Goal: Task Accomplishment & Management: Manage account settings

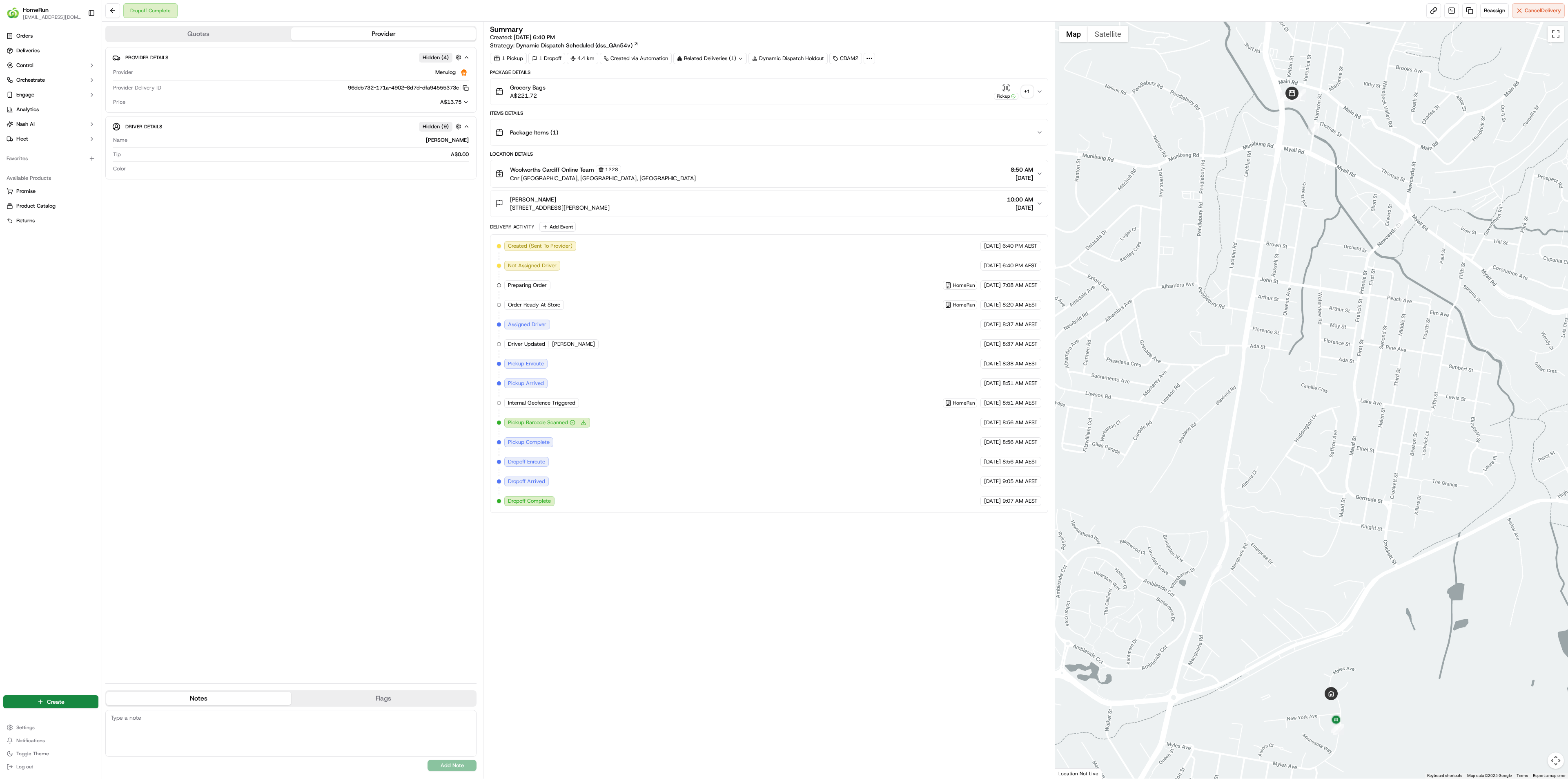
click at [1030, 94] on div "+ 1" at bounding box center [1027, 91] width 12 height 12
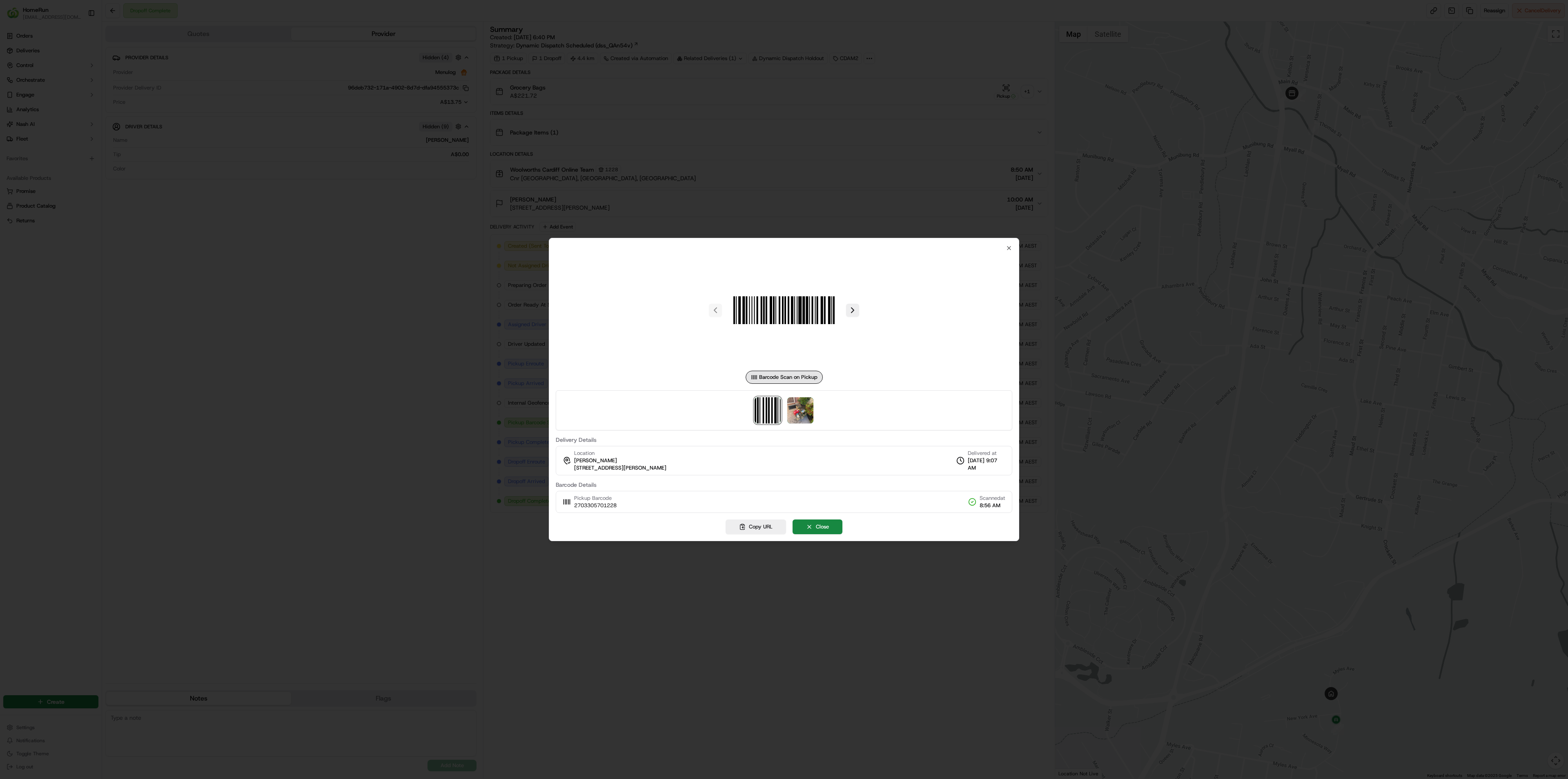
click at [494, 449] on div at bounding box center [784, 390] width 1568 height 779
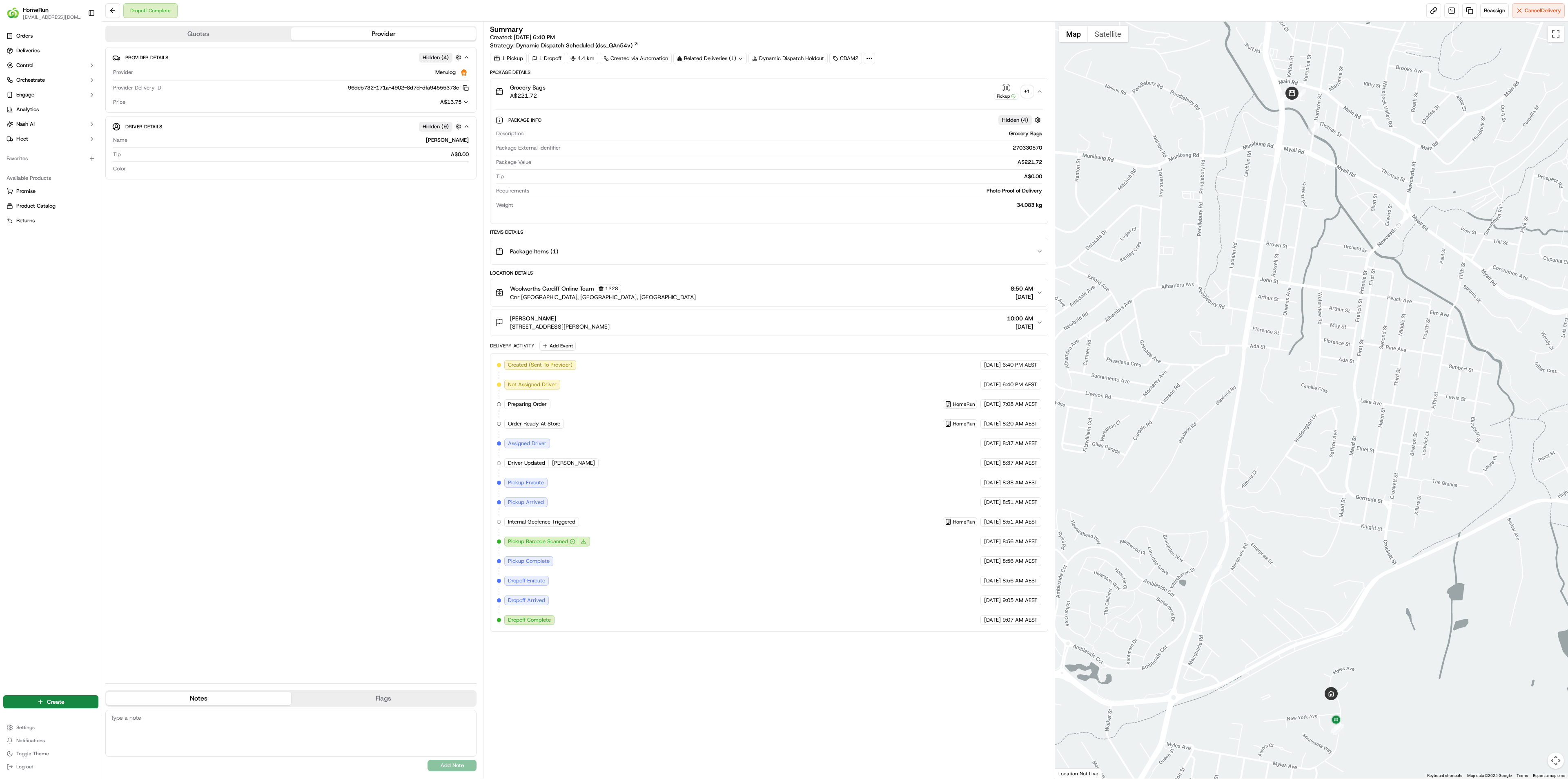
click at [402, 409] on div "Provider Details Hidden ( 4 ) Provider Menulog Provider Delivery ID 96deb732-17…" at bounding box center [290, 362] width 371 height 630
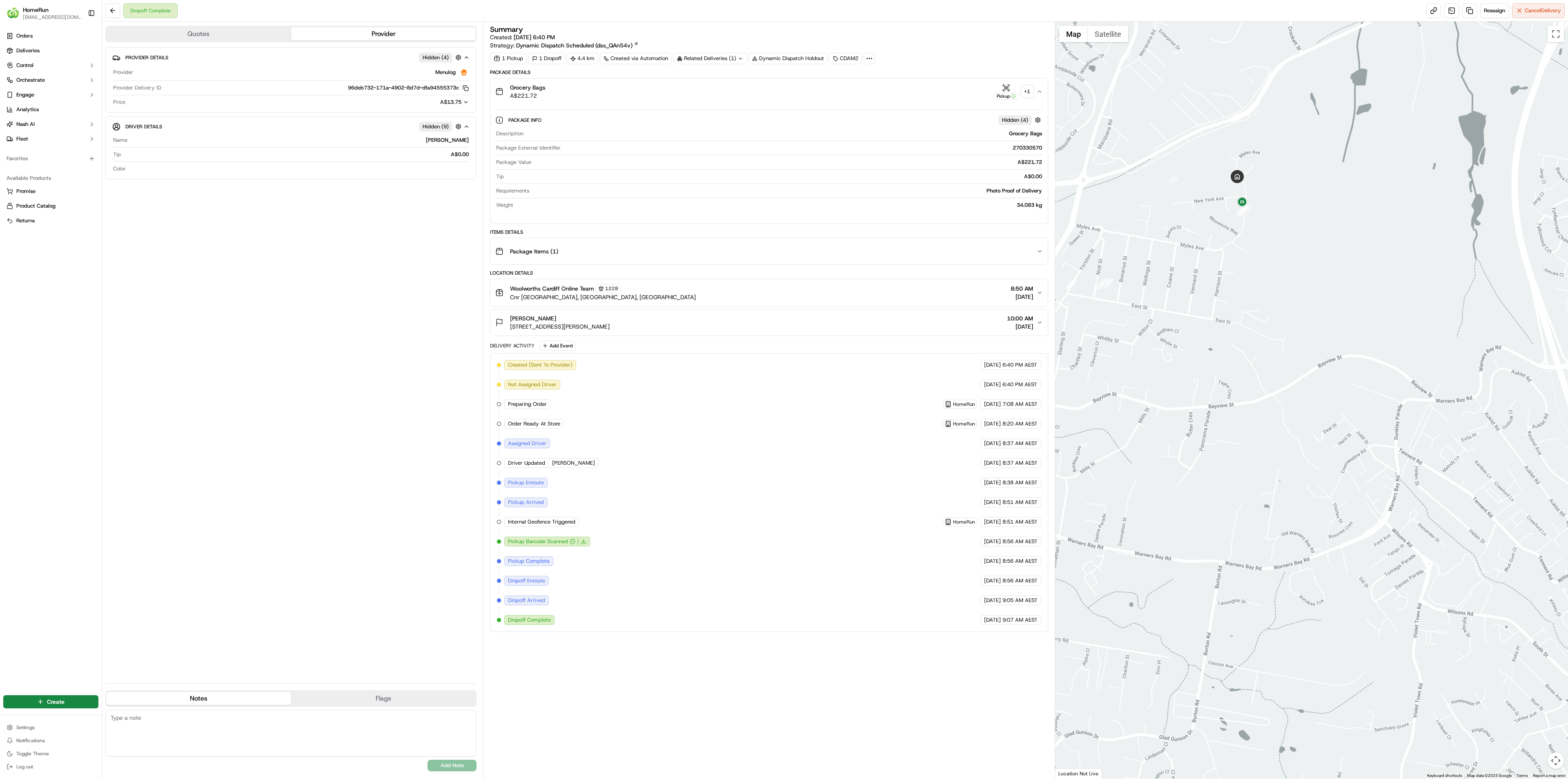
click at [1408, 395] on div at bounding box center [1312, 399] width 514 height 757
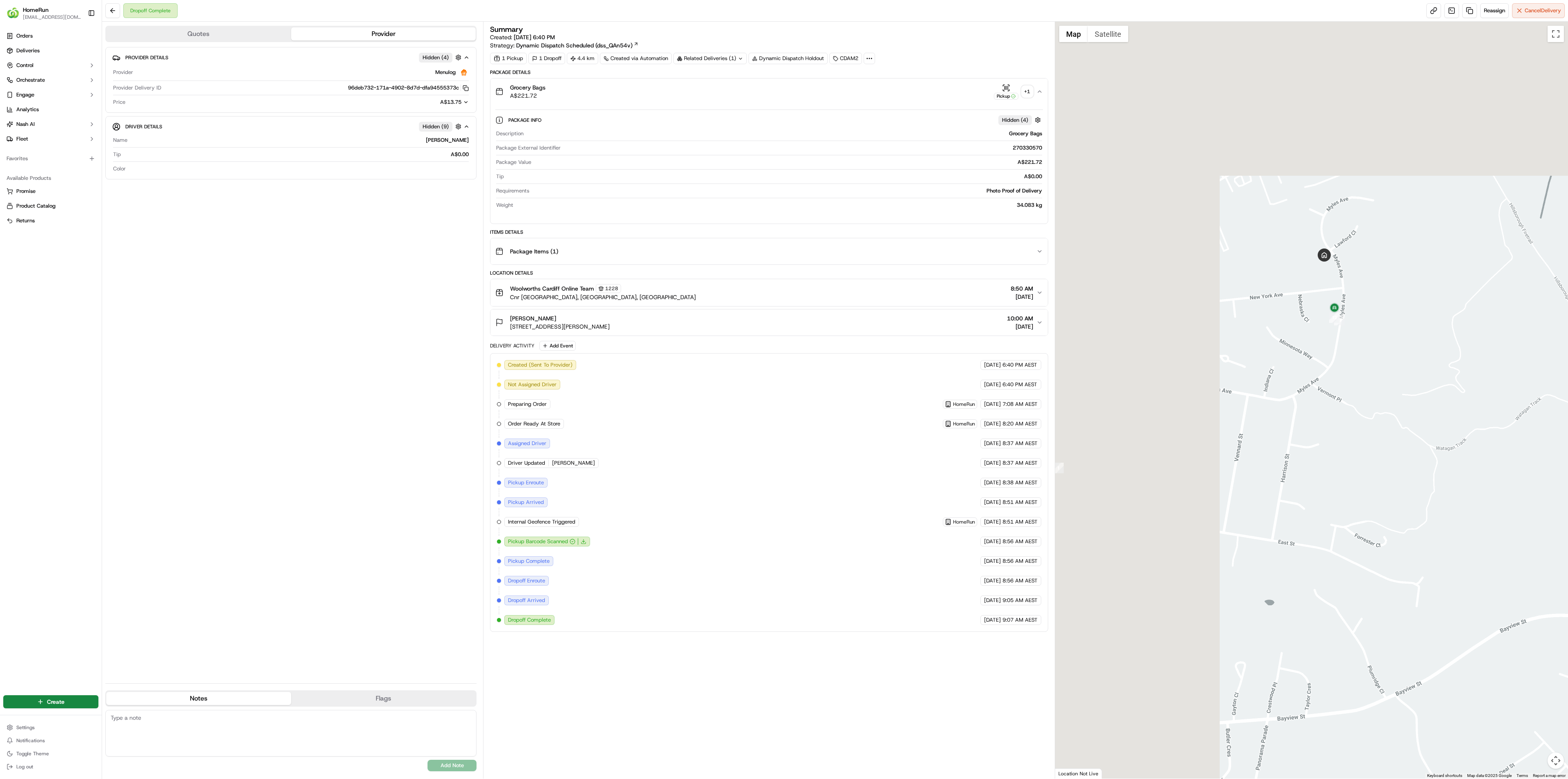
drag, startPoint x: 1316, startPoint y: 297, endPoint x: 1534, endPoint y: 513, distance: 306.9
click at [1535, 516] on div at bounding box center [1312, 399] width 514 height 757
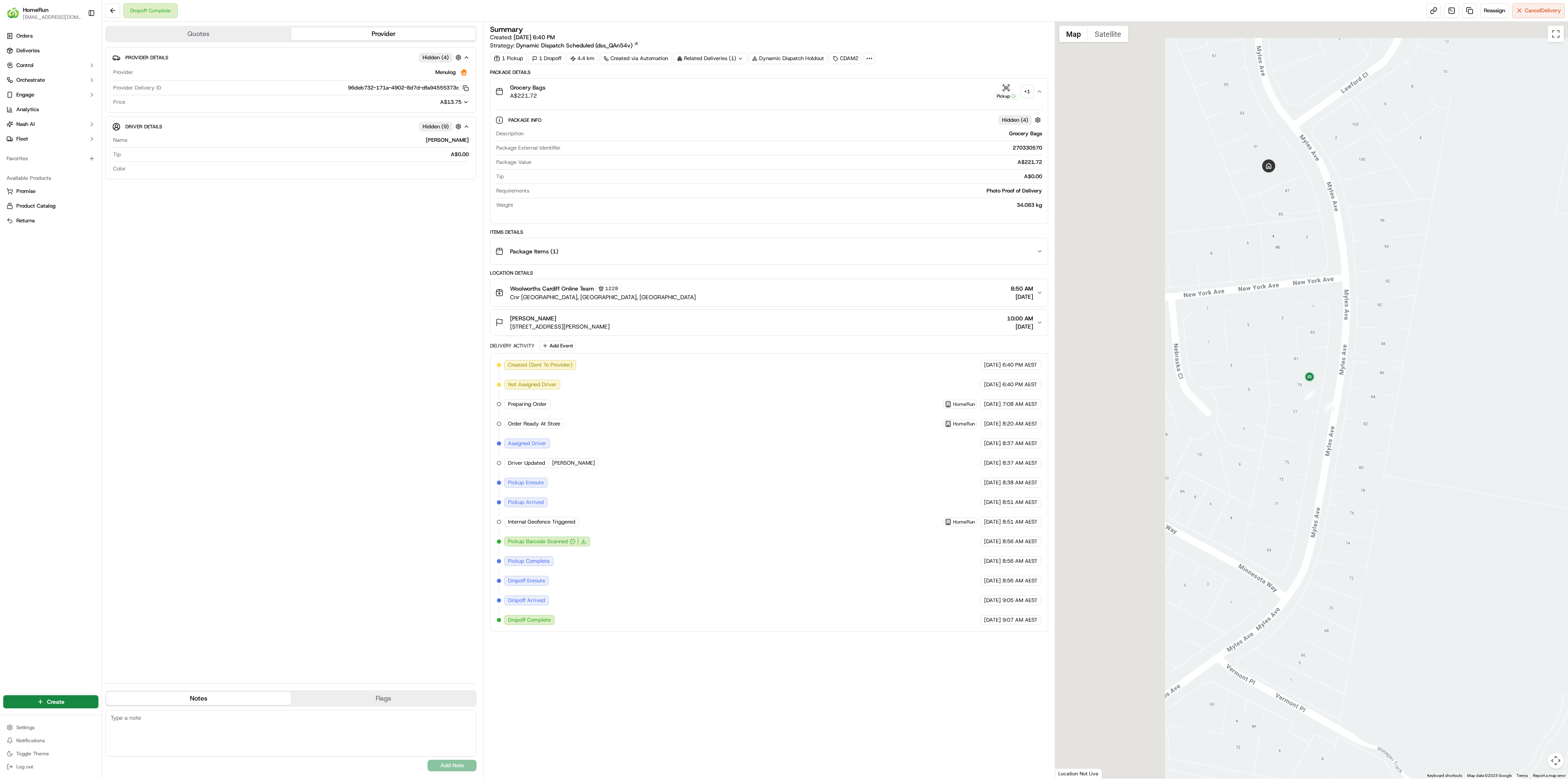
drag, startPoint x: 1355, startPoint y: 387, endPoint x: 1513, endPoint y: 461, distance: 174.5
click at [1513, 461] on div at bounding box center [1312, 399] width 514 height 757
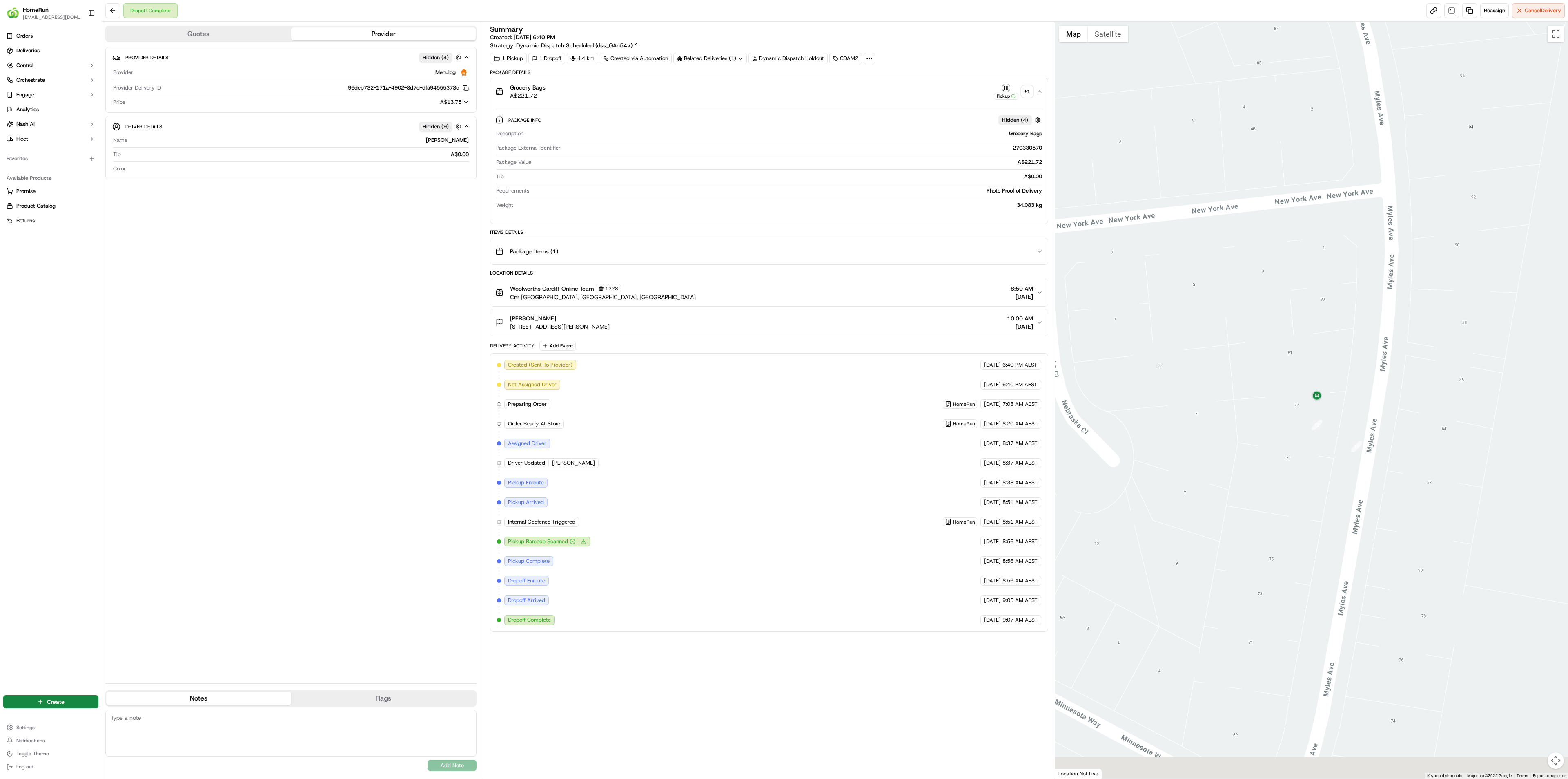
drag, startPoint x: 1437, startPoint y: 317, endPoint x: 1478, endPoint y: 214, distance: 110.9
click at [1478, 214] on div at bounding box center [1312, 399] width 514 height 757
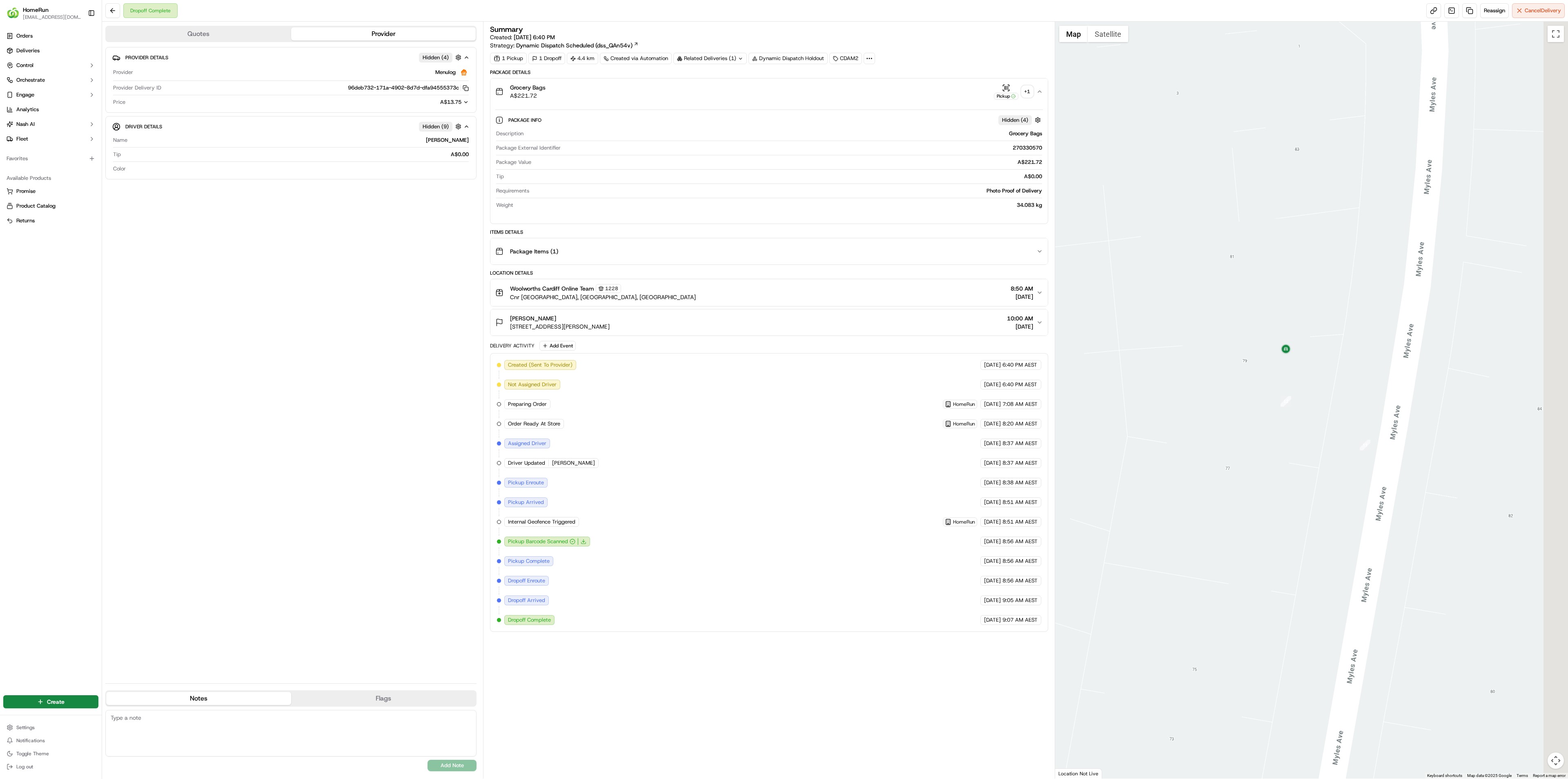
drag, startPoint x: 1269, startPoint y: 496, endPoint x: 1193, endPoint y: 569, distance: 105.4
click at [1193, 569] on div at bounding box center [1312, 399] width 514 height 757
